Goal: Task Accomplishment & Management: Manage account settings

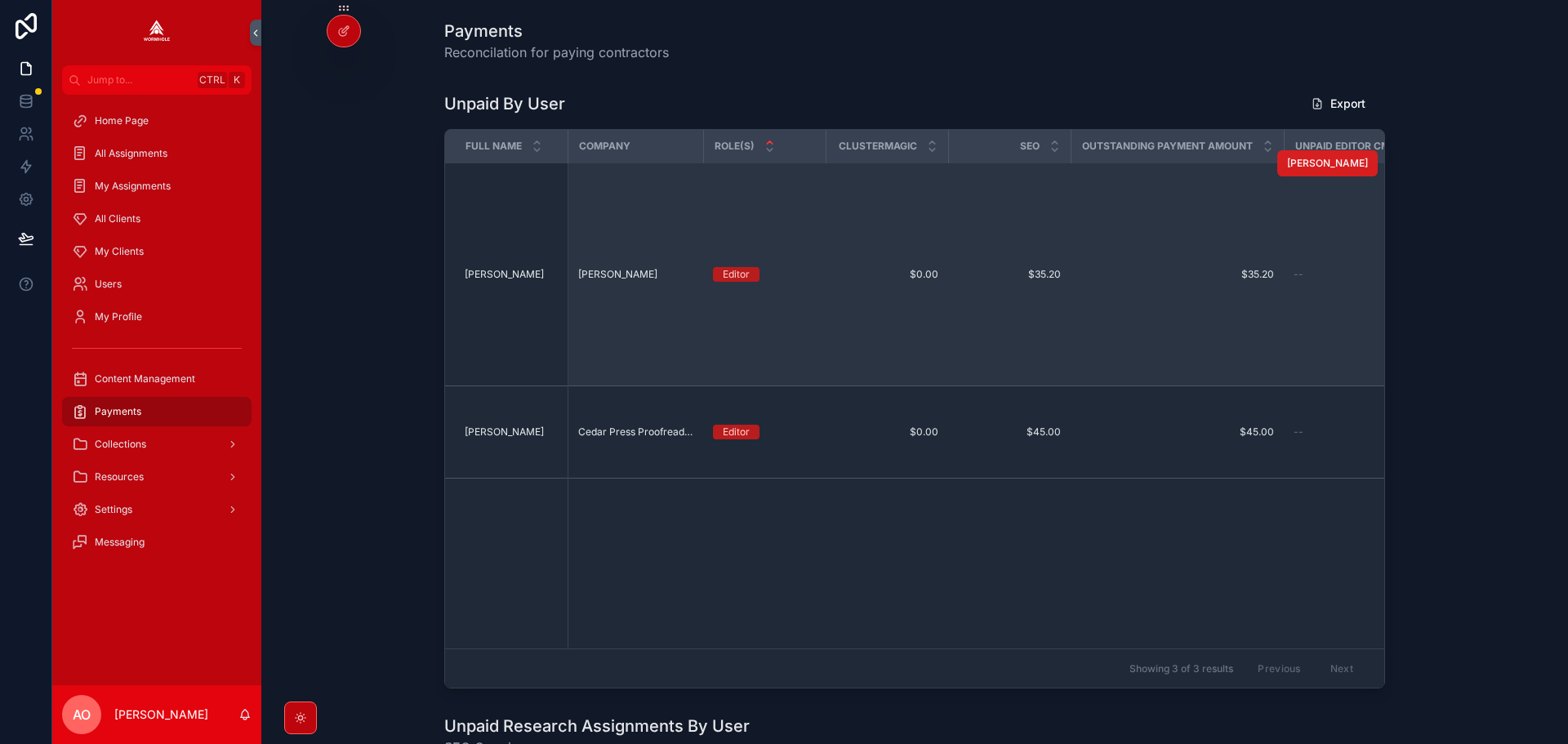
click at [1317, 166] on span "[PERSON_NAME]" at bounding box center [1328, 163] width 81 height 13
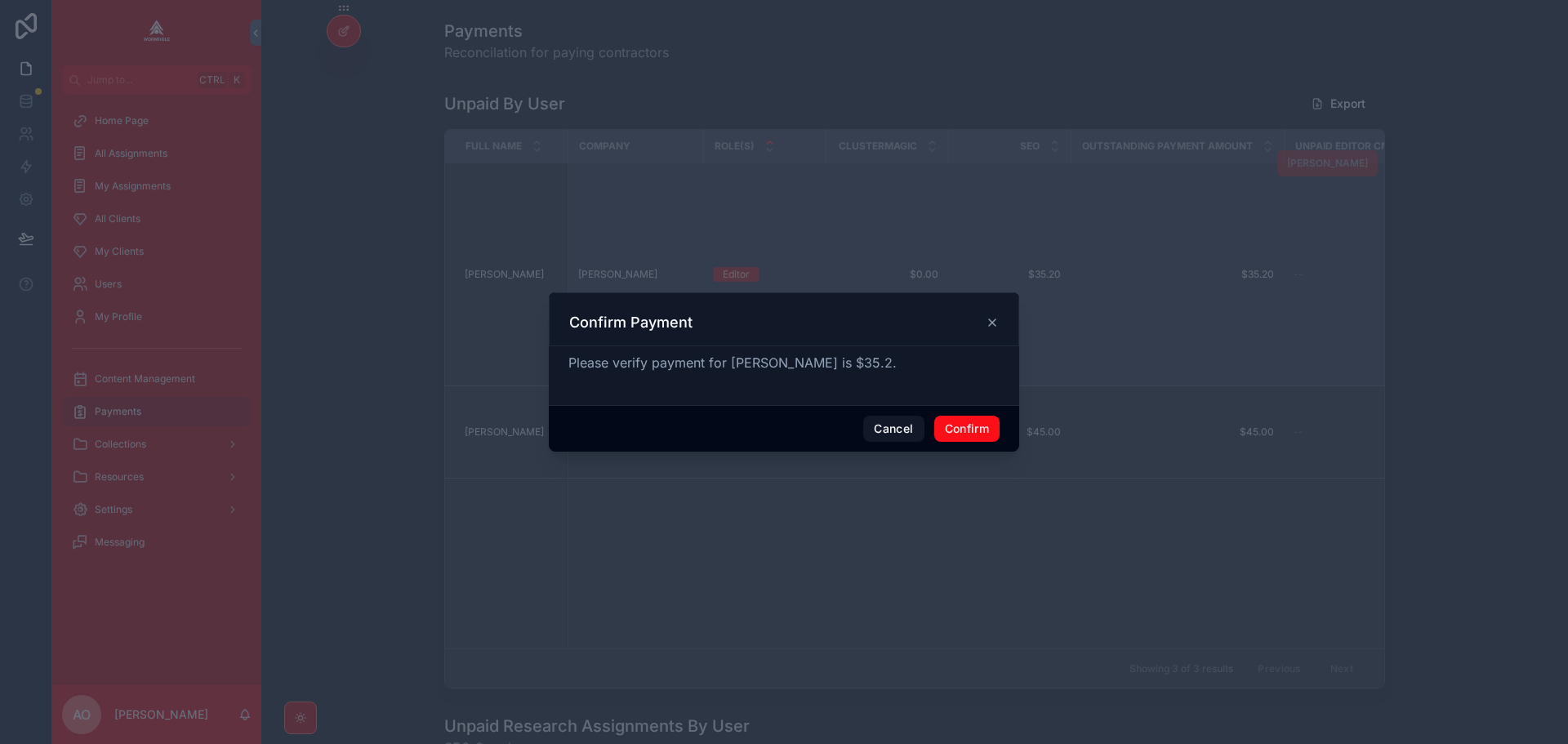
click at [987, 427] on button "Confirm" at bounding box center [967, 428] width 65 height 26
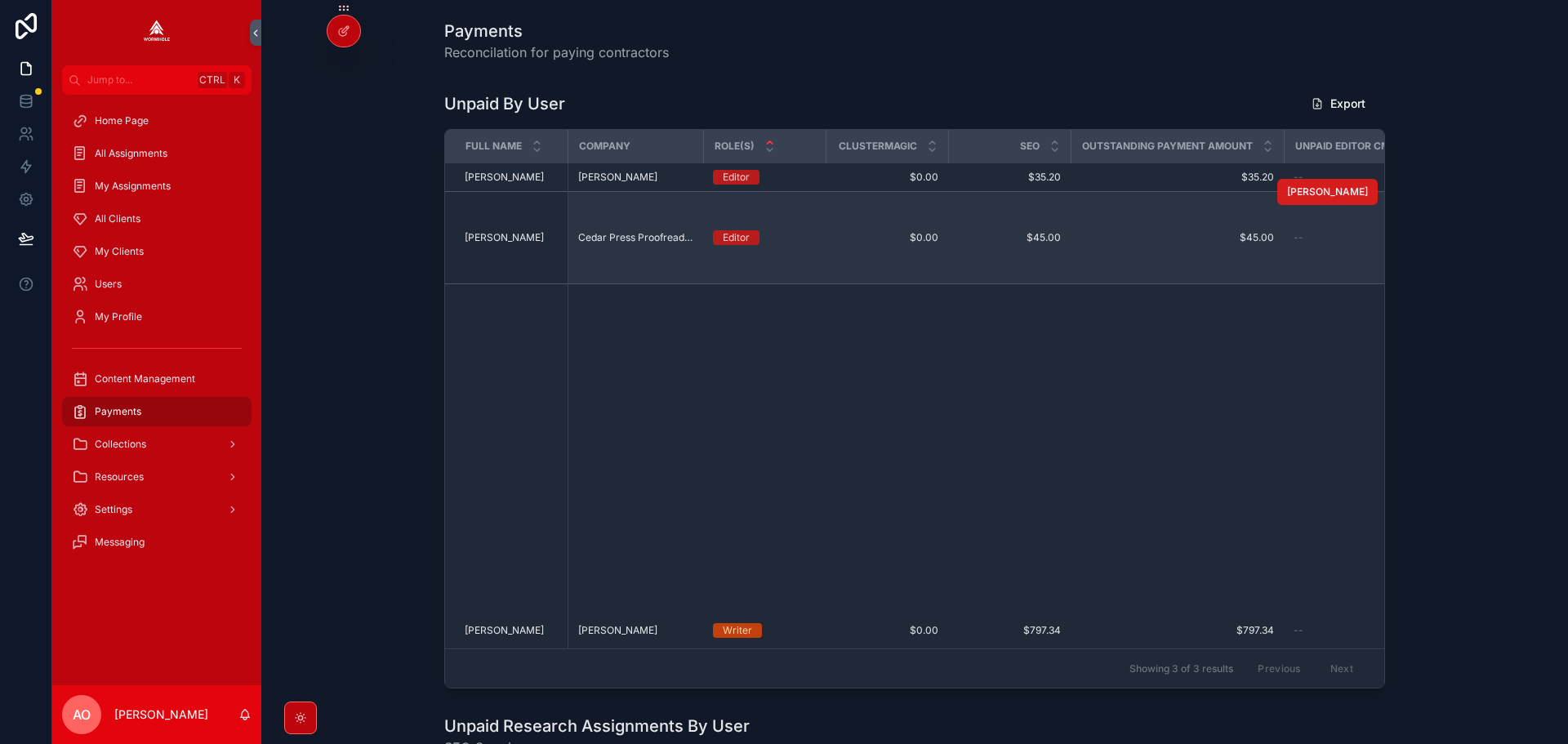
click at [1330, 193] on span "[PERSON_NAME]" at bounding box center [1328, 191] width 81 height 13
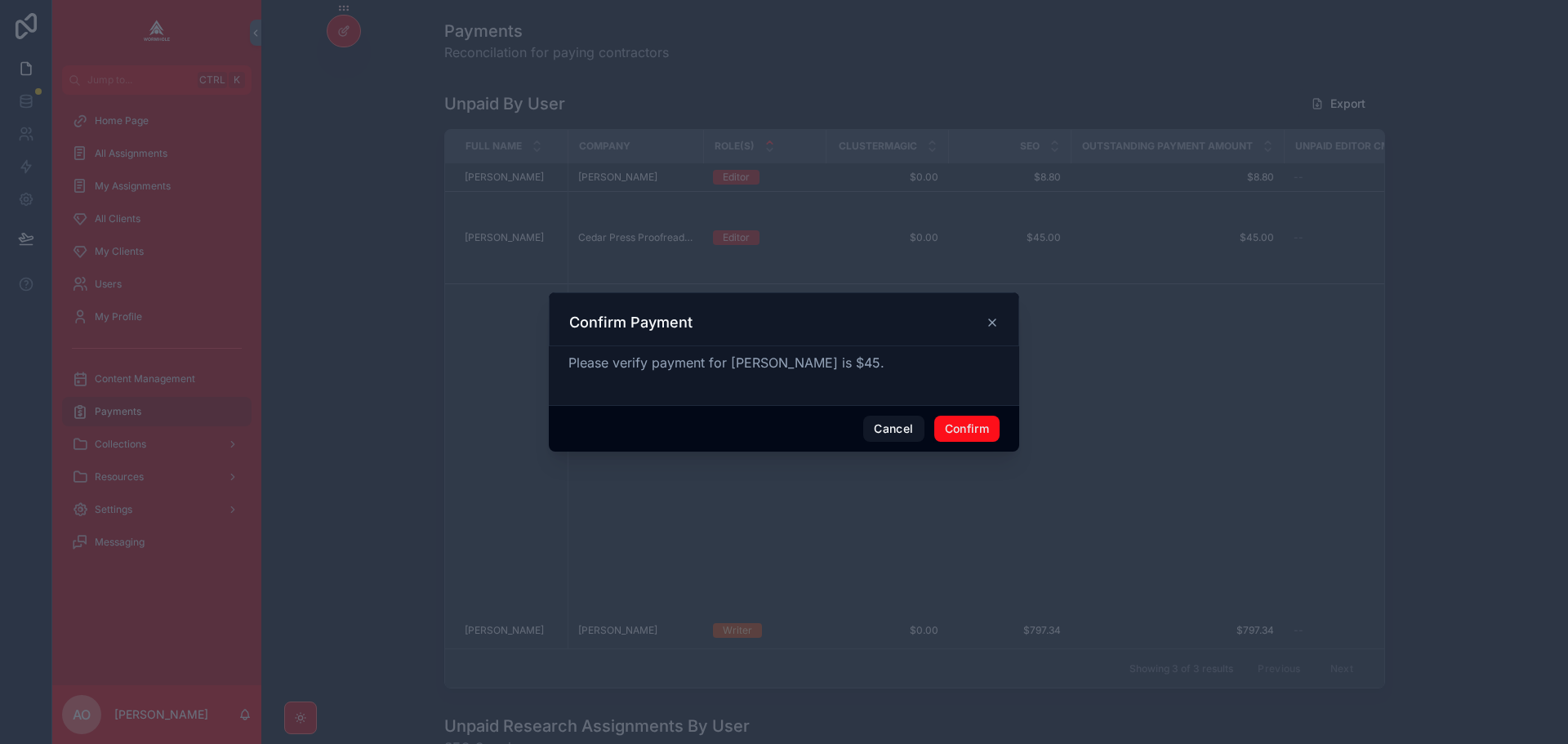
click at [957, 432] on button "Confirm" at bounding box center [967, 428] width 65 height 26
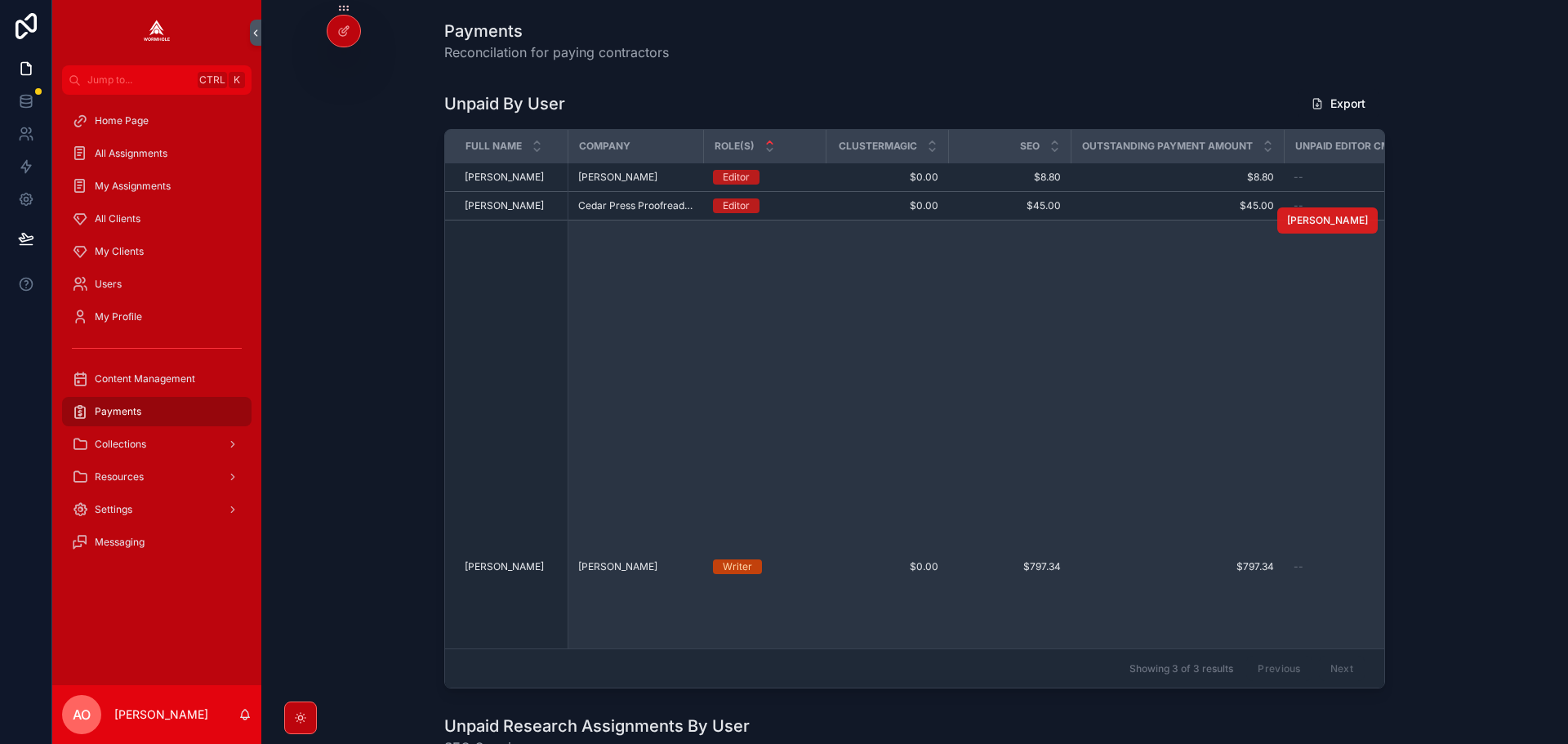
click at [1332, 221] on span "[PERSON_NAME]" at bounding box center [1328, 220] width 81 height 13
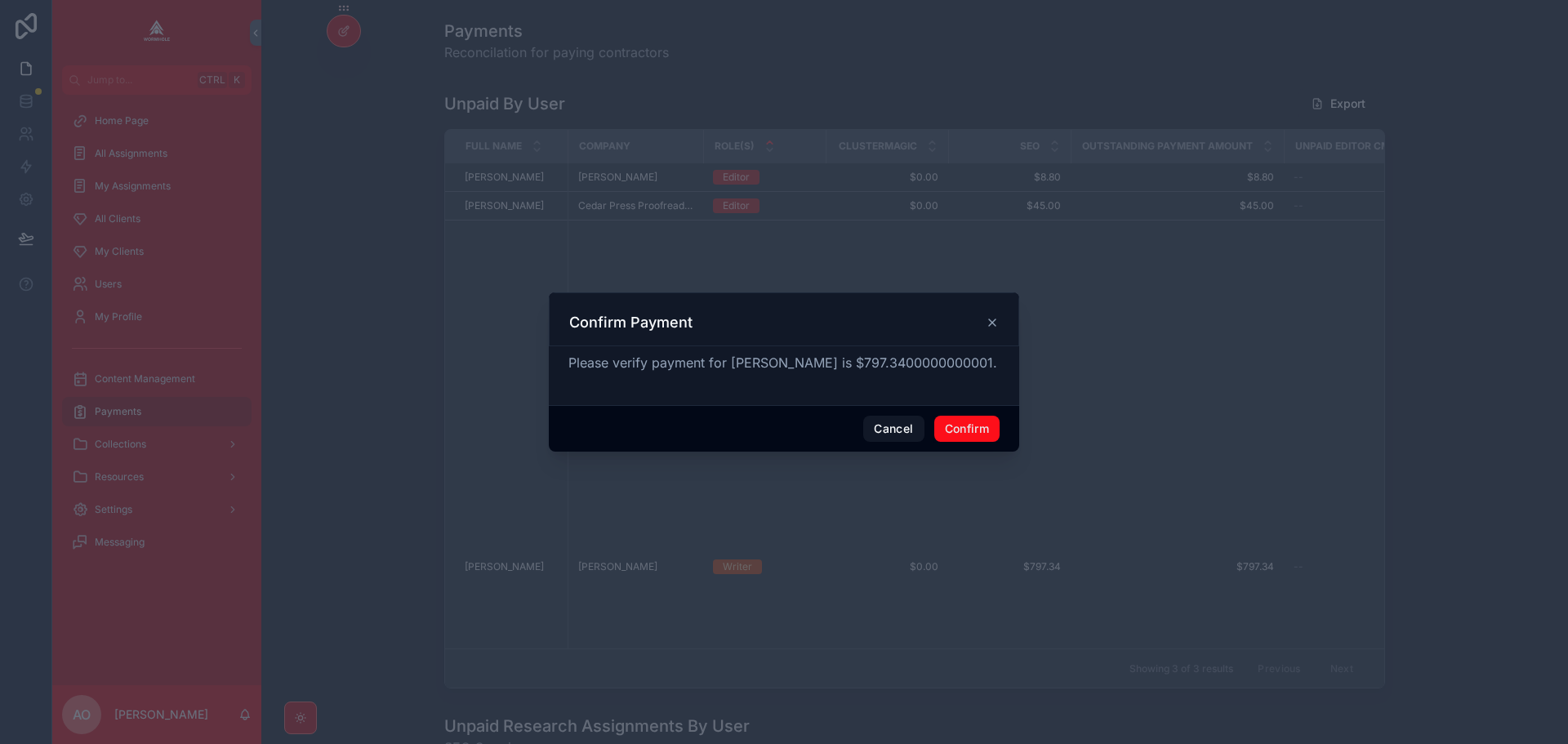
click at [987, 433] on button "Confirm" at bounding box center [967, 428] width 65 height 26
